Goal: Information Seeking & Learning: Learn about a topic

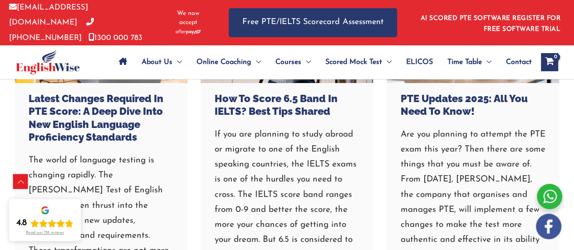
scroll to position [3768, 0]
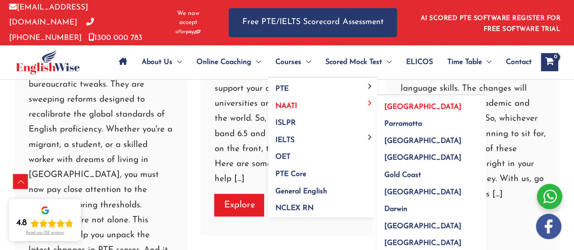
click at [390, 104] on span "[GEOGRAPHIC_DATA]" at bounding box center [423, 107] width 77 height 7
